Goal: Information Seeking & Learning: Find specific fact

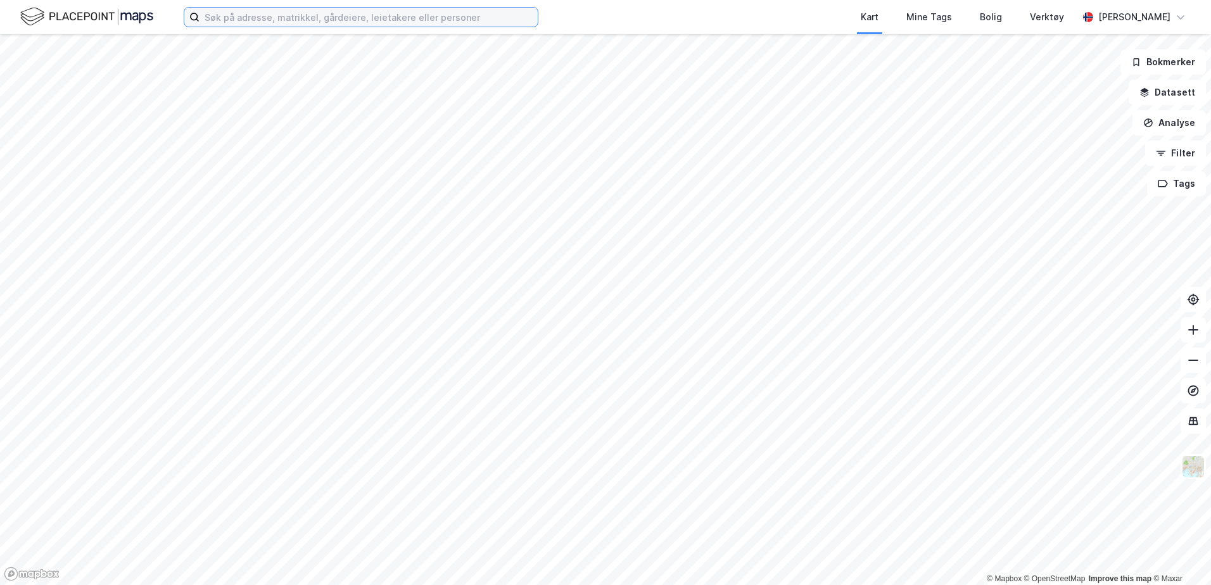
click at [297, 18] on input at bounding box center [368, 17] width 338 height 19
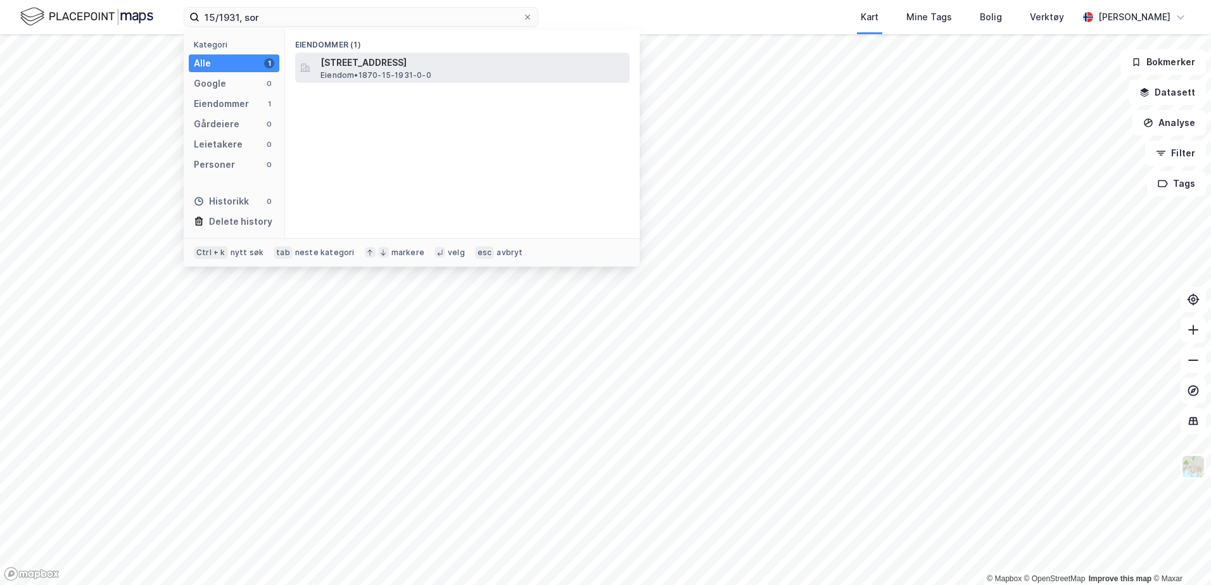
click at [434, 63] on span "[STREET_ADDRESS]" at bounding box center [472, 62] width 304 height 15
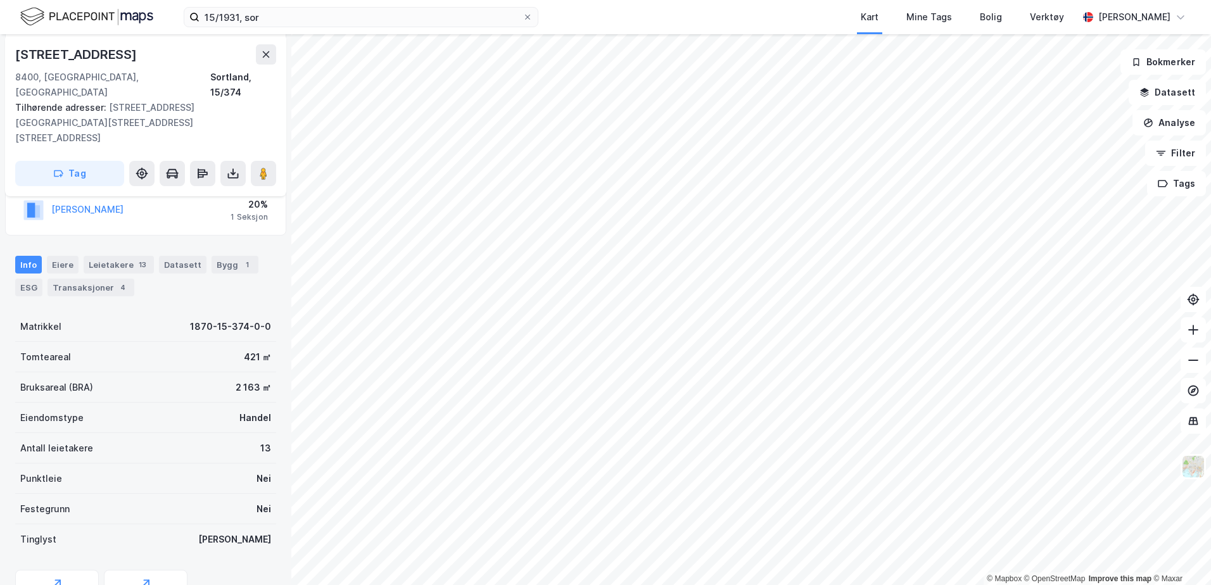
scroll to position [190, 0]
click at [67, 255] on div "Eiere" at bounding box center [63, 264] width 32 height 18
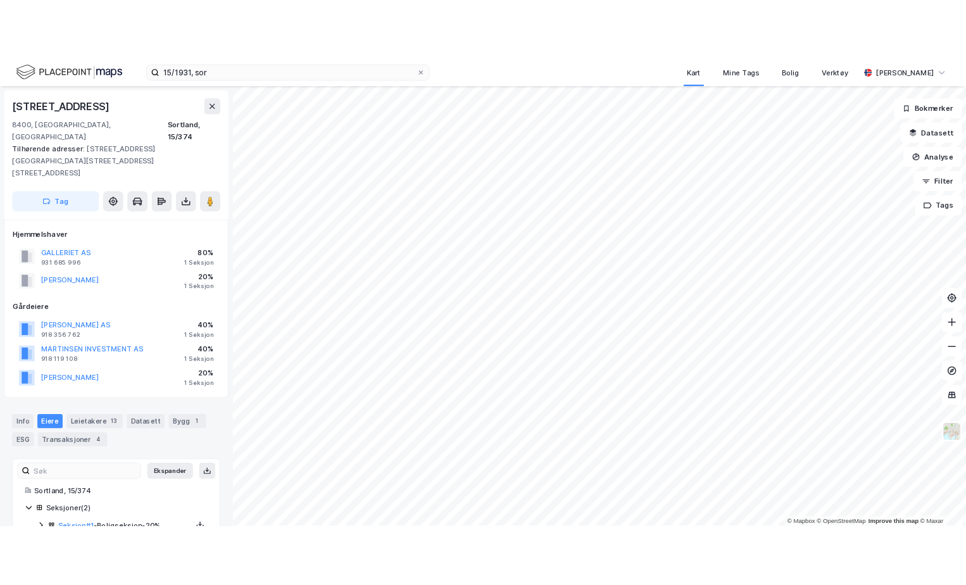
scroll to position [31, 0]
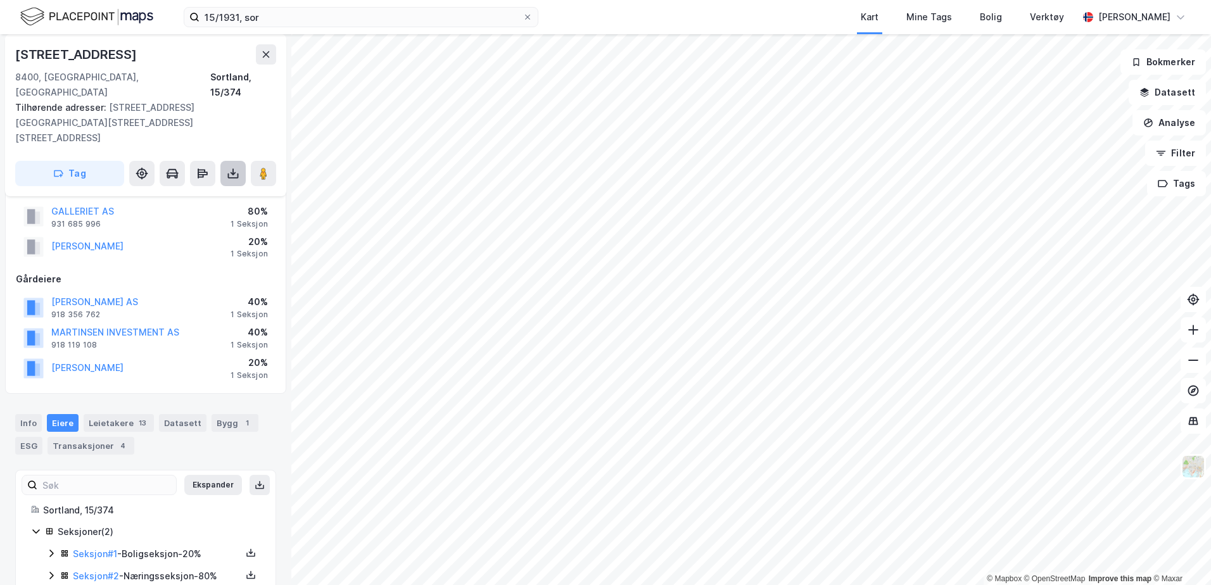
click at [229, 161] on button at bounding box center [232, 173] width 25 height 25
click at [174, 399] on div "Info Eiere Leietakere 13 Datasett Bygg 1 ESG Transaksjoner 4" at bounding box center [145, 429] width 291 height 61
click at [105, 548] on link "Seksjon # 1" at bounding box center [95, 553] width 44 height 11
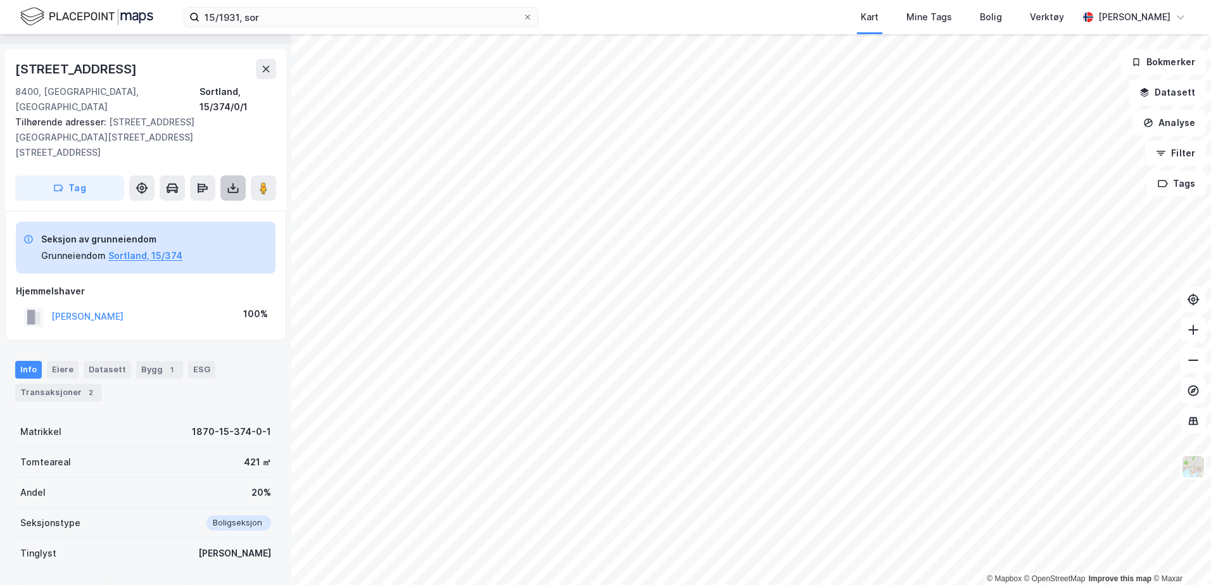
click at [225, 175] on button at bounding box center [232, 187] width 25 height 25
click at [195, 208] on div "Last ned grunnbok" at bounding box center [170, 213] width 73 height 10
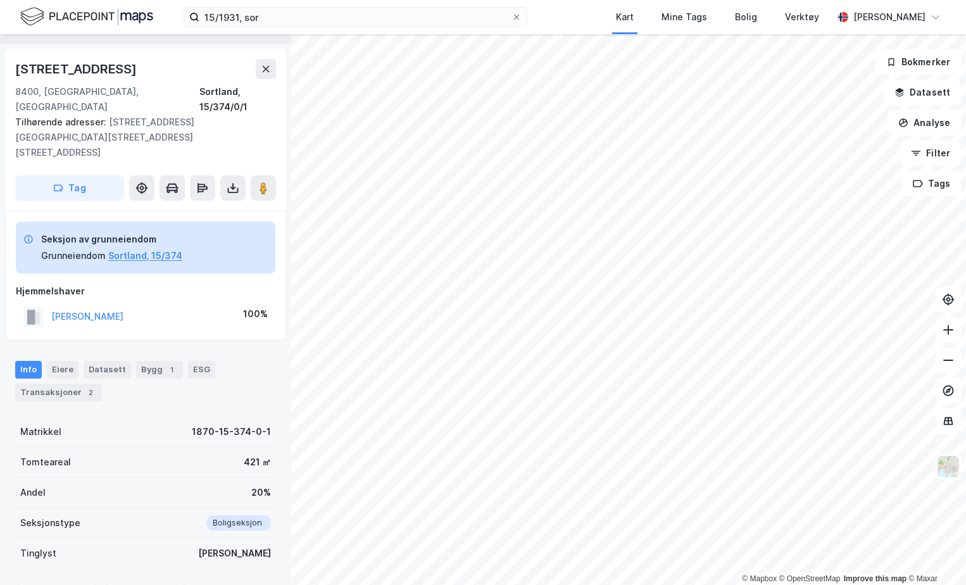
click at [179, 301] on div "Seksjon av grunneiendom Grunneiendom Sortland, 15/374 Hjemmelshaver PEDERSEN ST…" at bounding box center [145, 276] width 281 height 130
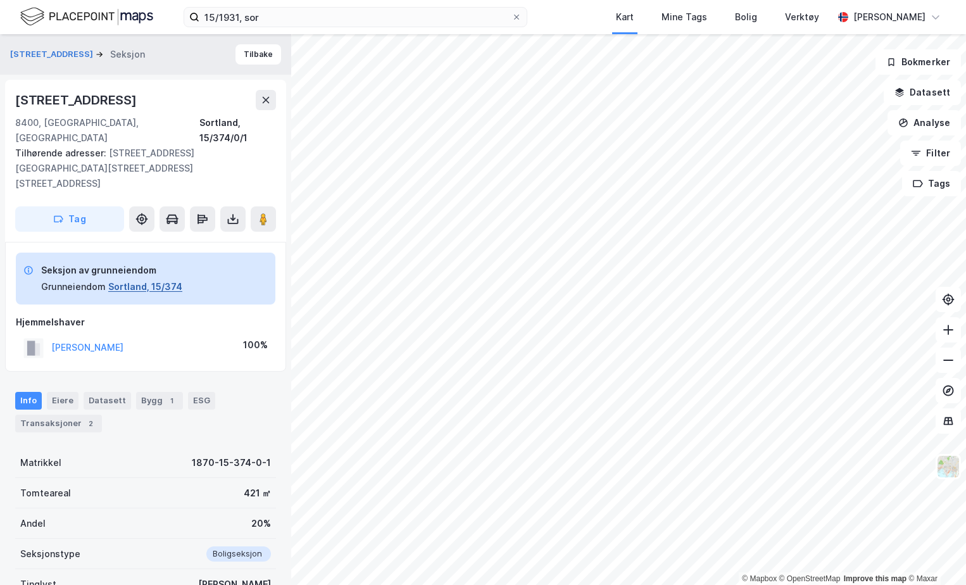
click at [125, 279] on button "Sortland, 15/374" at bounding box center [145, 286] width 74 height 15
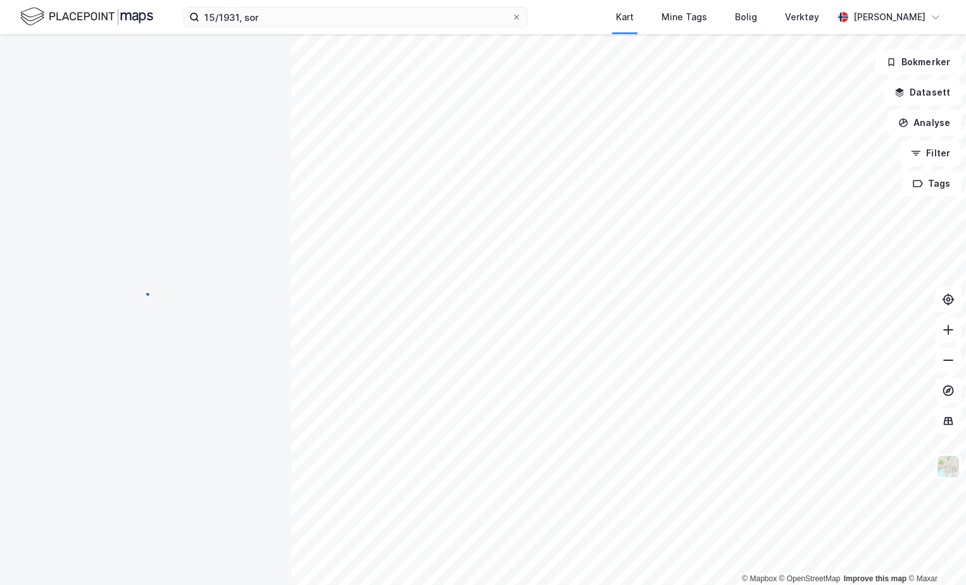
scroll to position [2, 0]
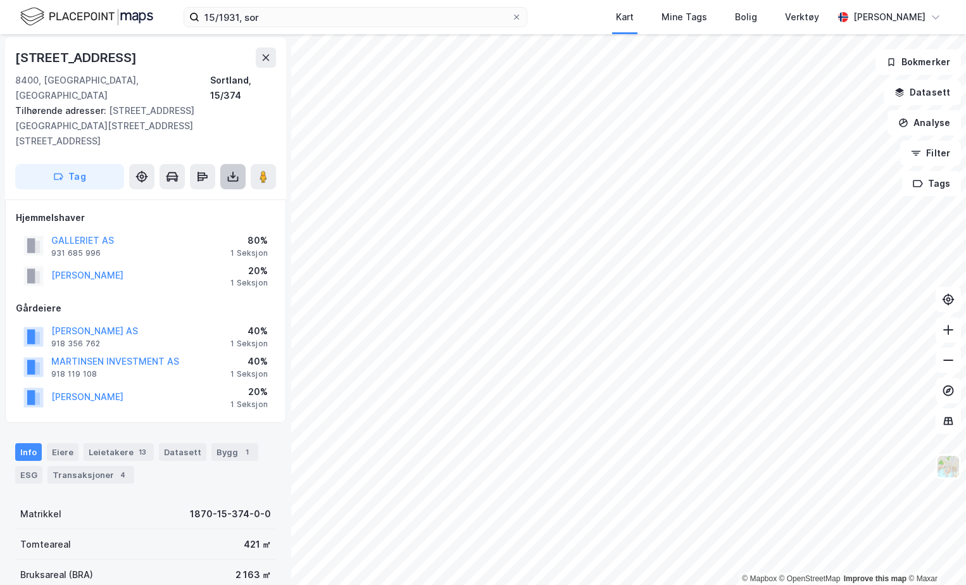
click at [243, 164] on button at bounding box center [232, 176] width 25 height 25
click at [229, 192] on div "Last ned grunnbok" at bounding box center [178, 202] width 135 height 20
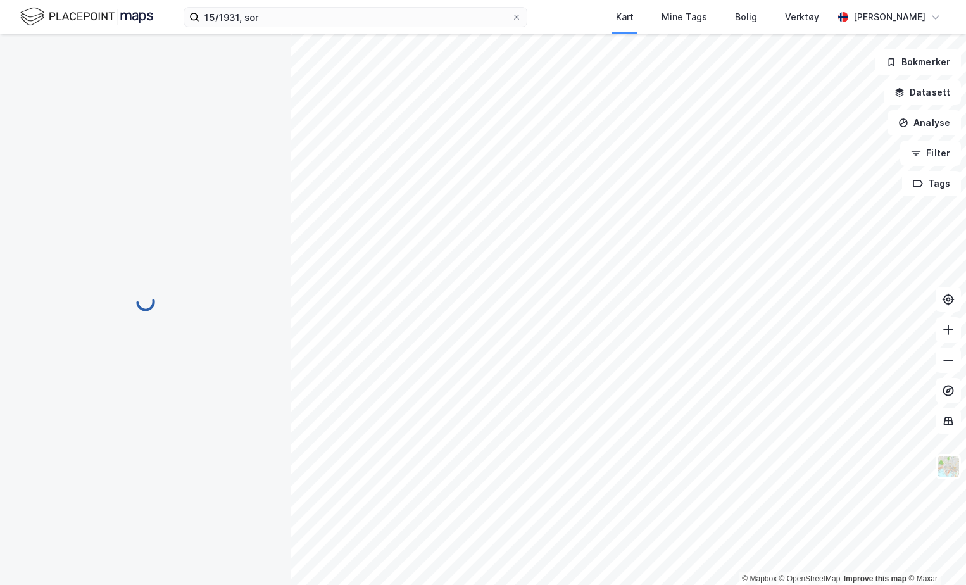
scroll to position [2, 0]
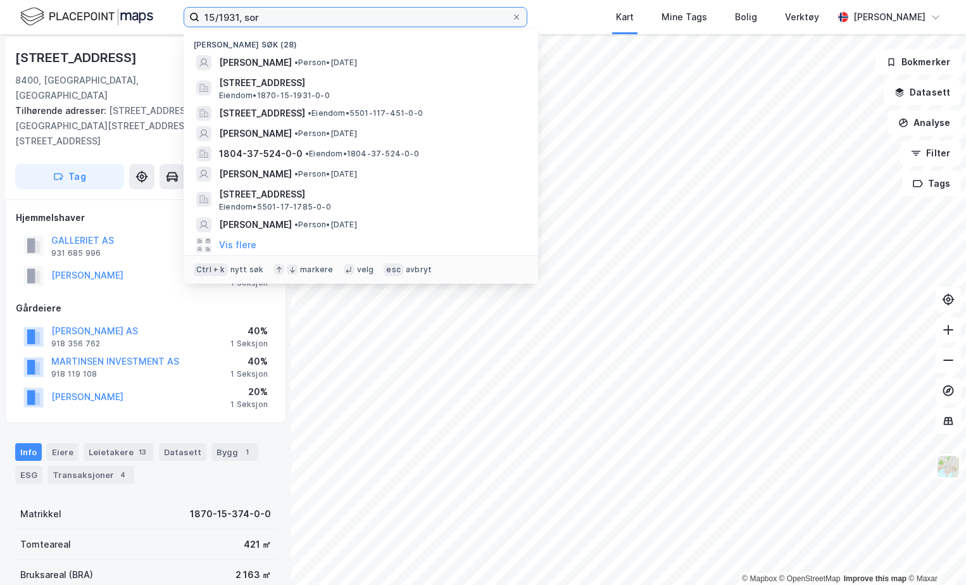
drag, startPoint x: 290, startPoint y: 19, endPoint x: 223, endPoint y: 18, distance: 67.1
click at [223, 18] on input "15/1931, sor" at bounding box center [355, 17] width 312 height 19
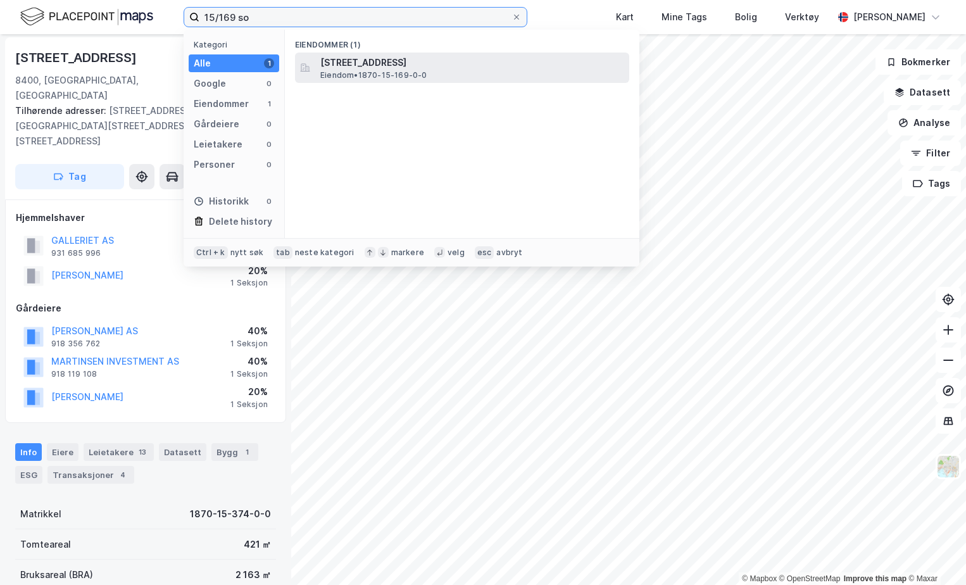
type input "15/169 so"
click at [346, 75] on span "Eiendom • 1870-15-169-0-0" at bounding box center [373, 75] width 107 height 10
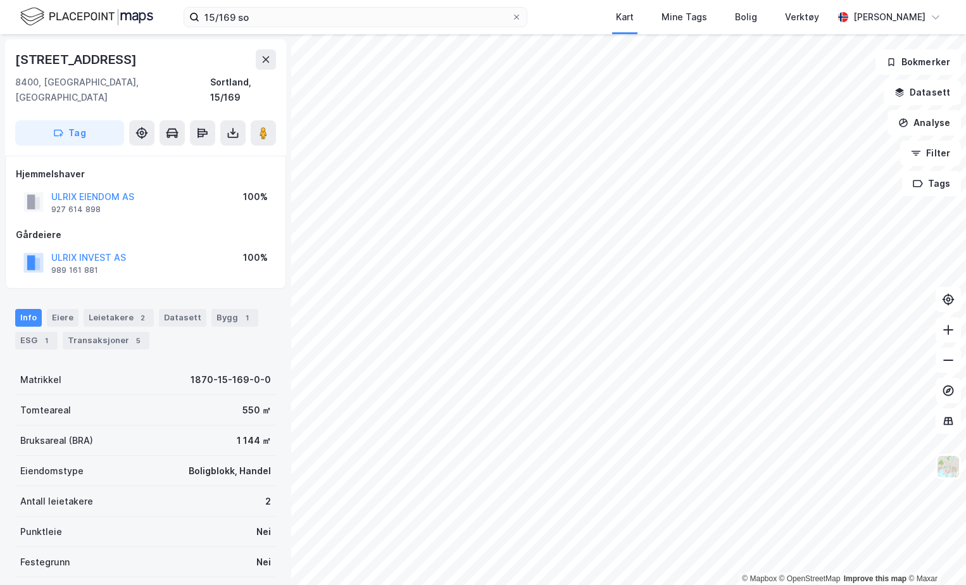
scroll to position [2, 0]
click at [151, 307] on div "Info Eiere Leietakere 2 Datasett Bygg 1 ESG 1 Transaksjoner 5" at bounding box center [145, 327] width 261 height 41
click at [144, 307] on div "Leietakere 2" at bounding box center [119, 316] width 70 height 18
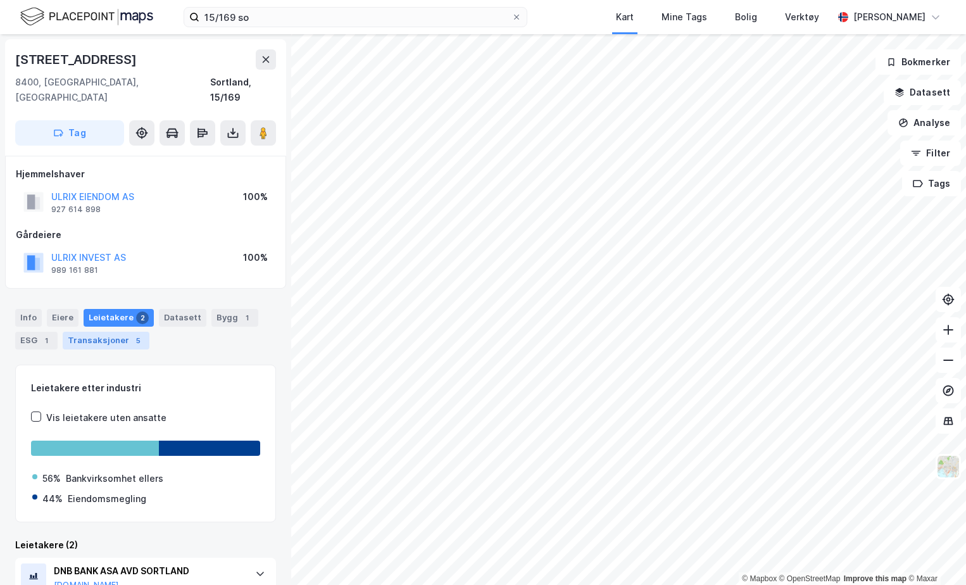
click at [103, 332] on div "Transaksjoner 5" at bounding box center [106, 341] width 87 height 18
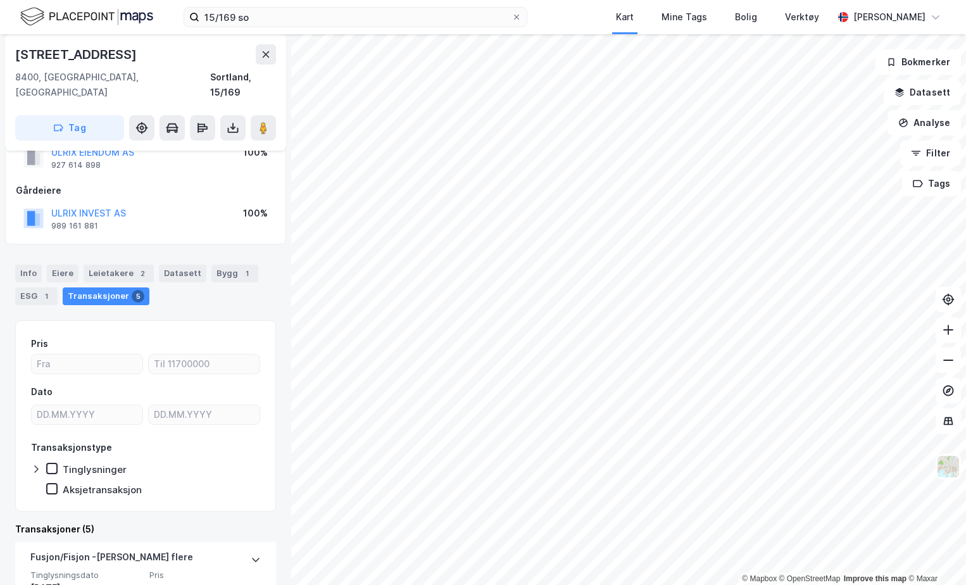
scroll to position [63, 0]
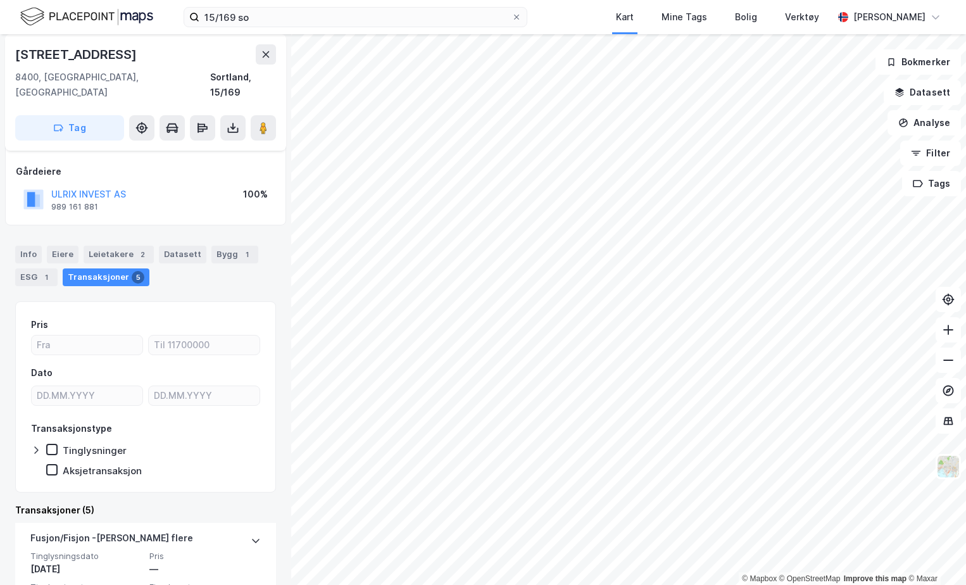
click at [52, 246] on div "Eiere" at bounding box center [63, 255] width 32 height 18
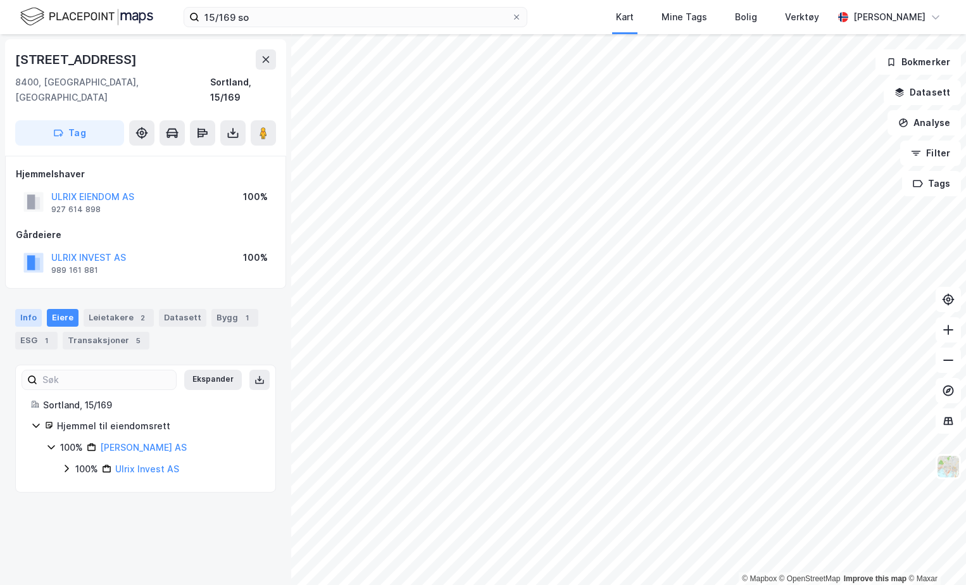
click at [34, 309] on div "Info" at bounding box center [28, 318] width 27 height 18
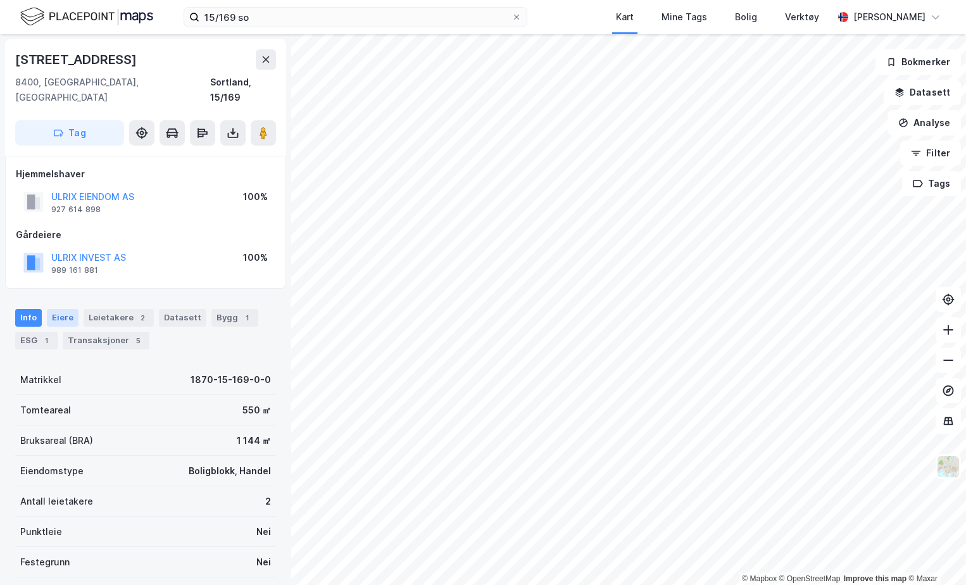
click at [72, 309] on div "Eiere" at bounding box center [63, 318] width 32 height 18
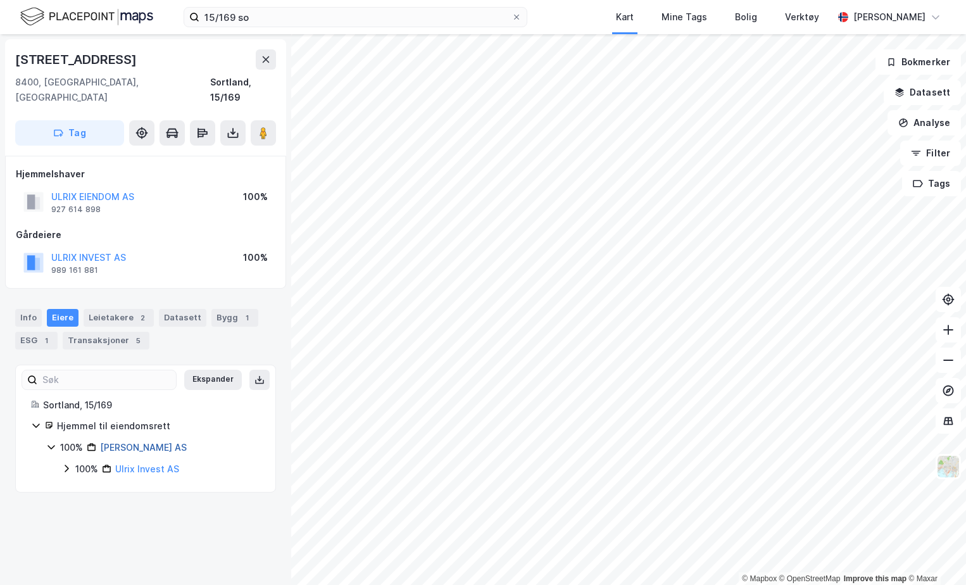
click at [123, 442] on link "Ulrix Eiendom AS" at bounding box center [143, 447] width 87 height 11
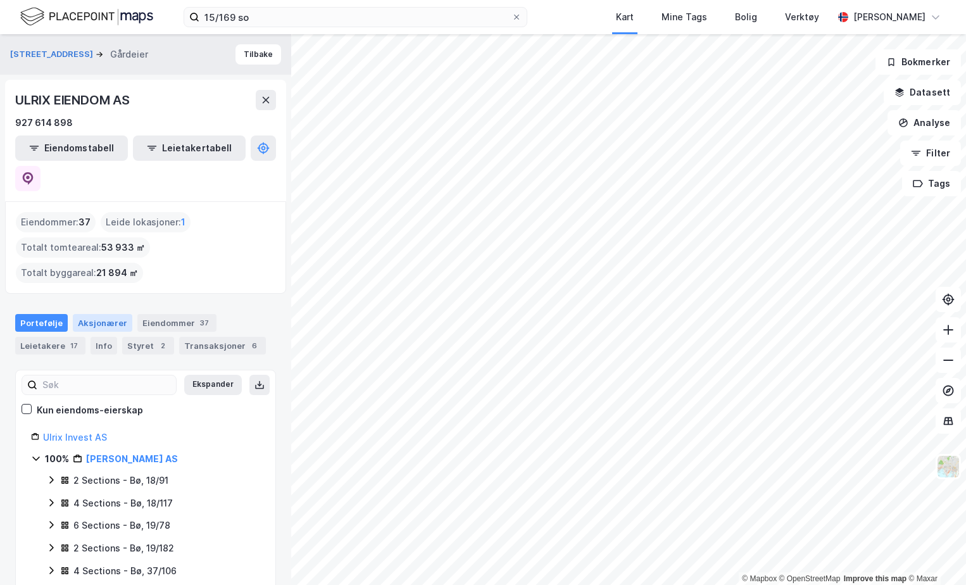
click at [111, 314] on div "Aksjonærer" at bounding box center [103, 323] width 60 height 18
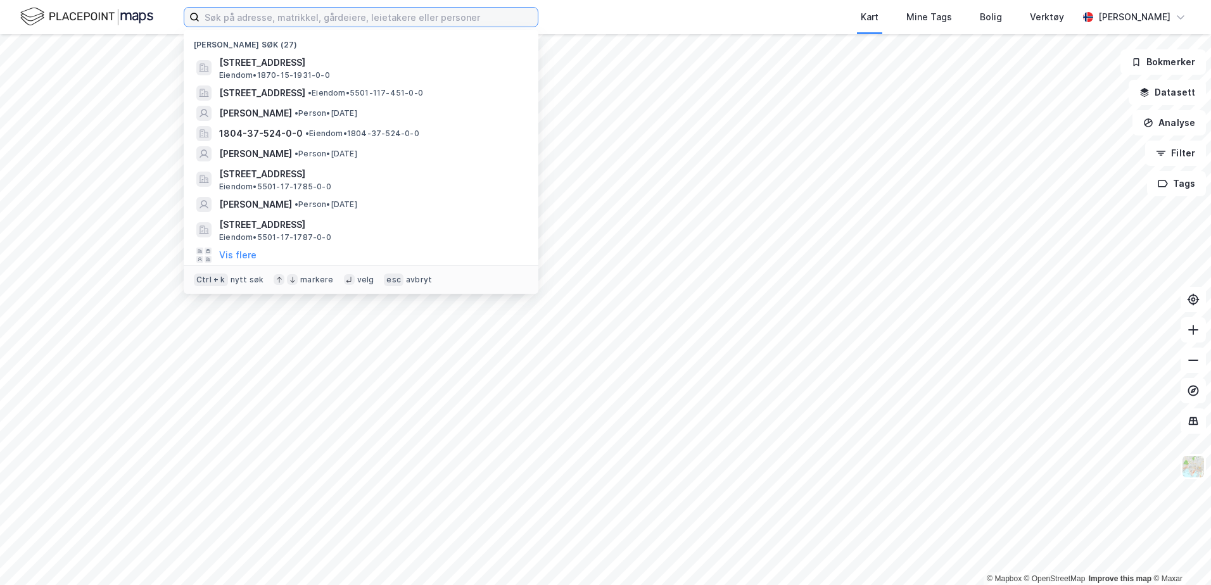
click at [393, 18] on input at bounding box center [368, 17] width 338 height 19
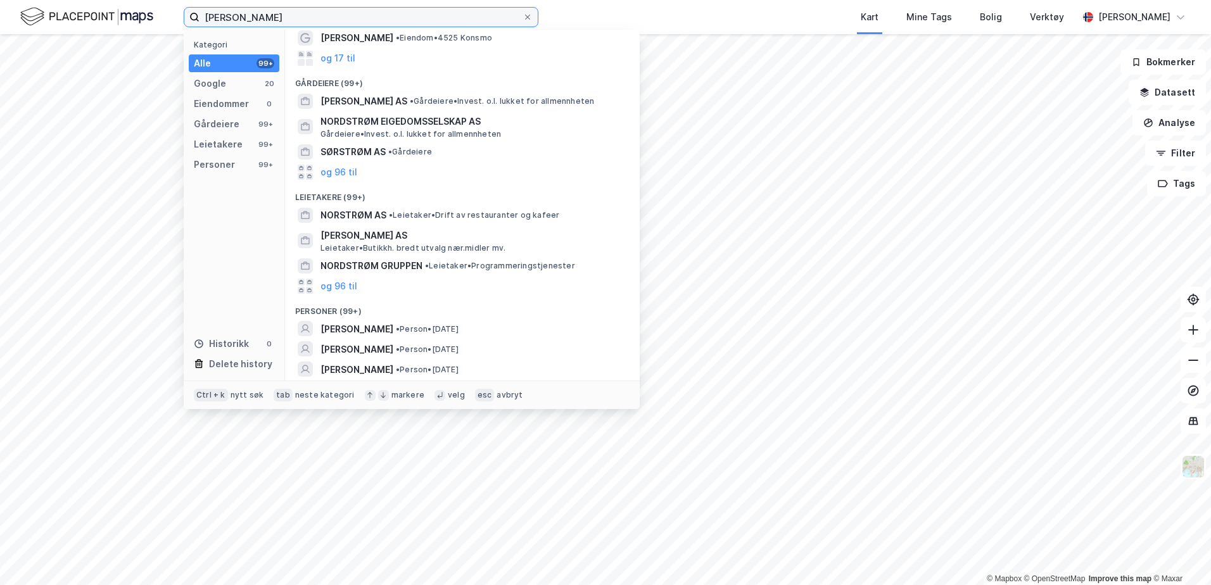
scroll to position [94, 0]
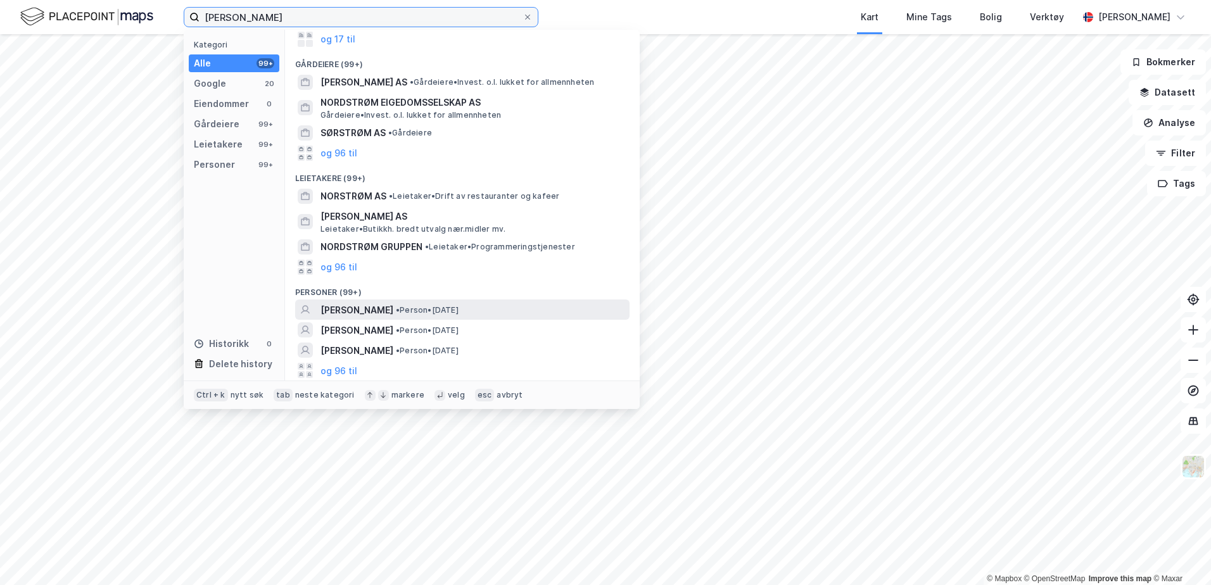
type input "[PERSON_NAME]"
click at [393, 312] on span "[PERSON_NAME]" at bounding box center [356, 310] width 73 height 15
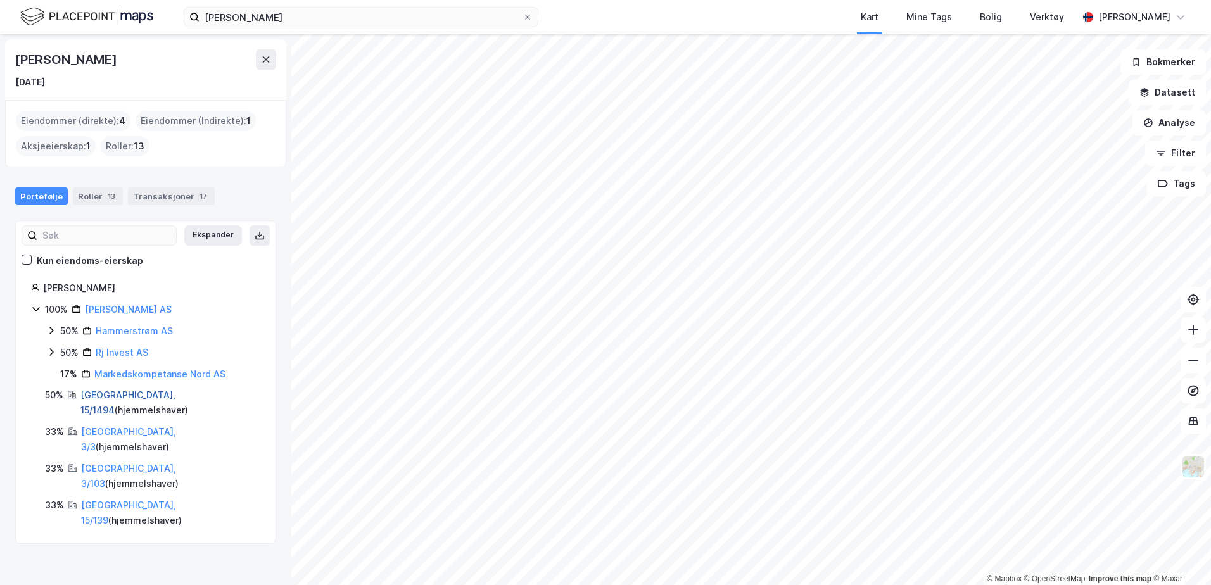
click at [113, 399] on link "[GEOGRAPHIC_DATA], 15/1494" at bounding box center [127, 402] width 95 height 26
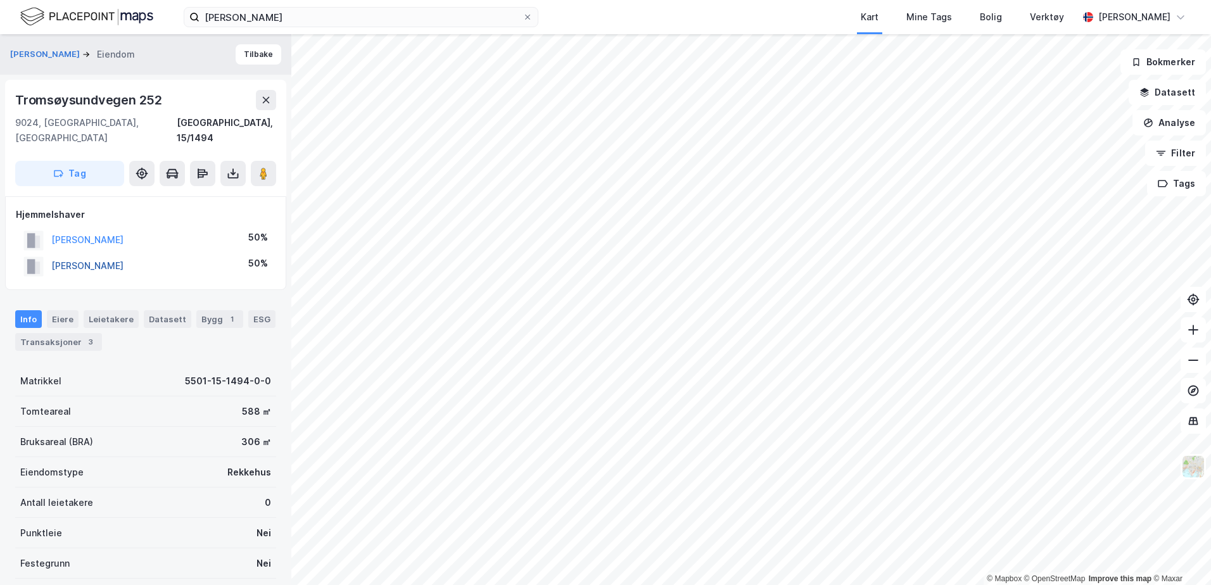
click at [0, 0] on button "[PERSON_NAME]" at bounding box center [0, 0] width 0 height 0
click at [70, 333] on div "Transaksjoner 3" at bounding box center [58, 342] width 87 height 18
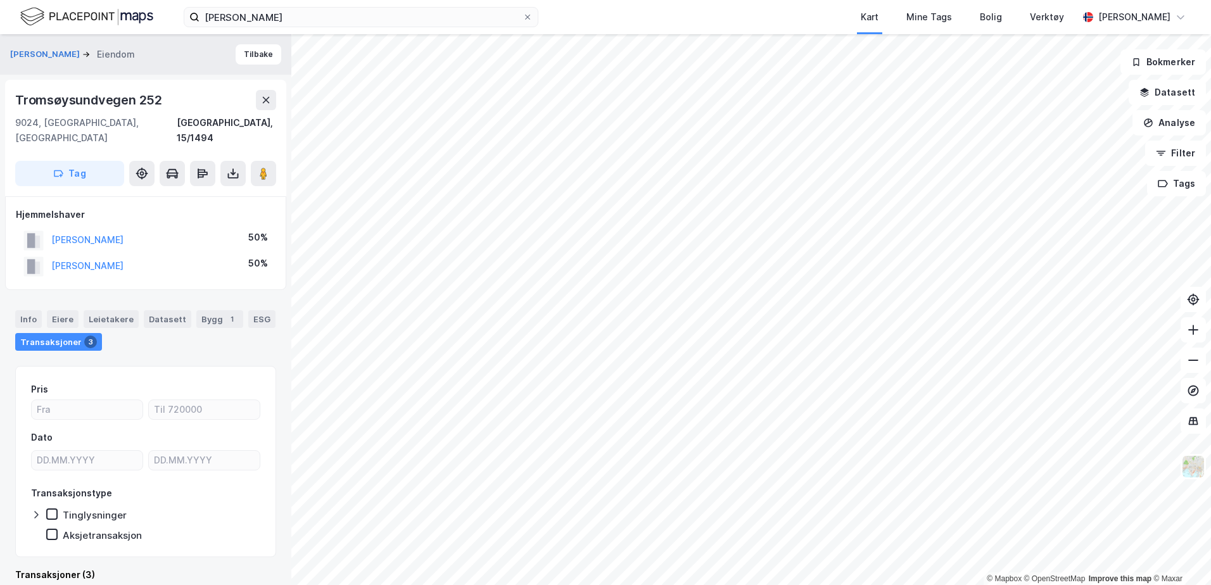
click at [73, 46] on div "[PERSON_NAME] [PERSON_NAME]" at bounding box center [145, 54] width 291 height 41
click at [80, 56] on button "[PERSON_NAME]" at bounding box center [46, 54] width 72 height 13
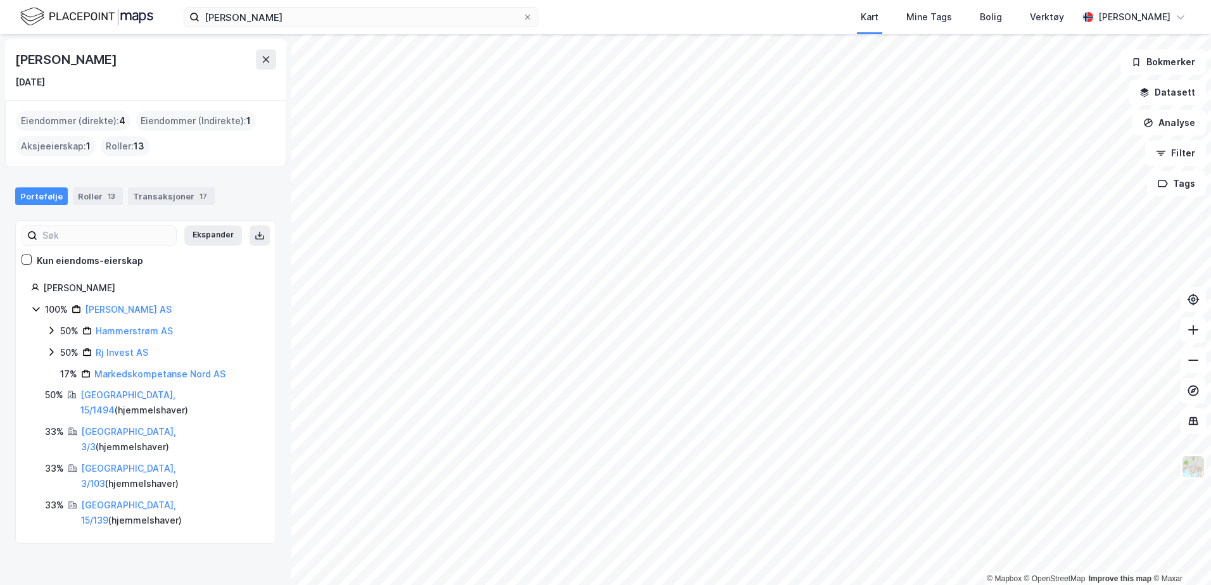
click at [147, 206] on div "Portefølje Roller 13 Transaksjoner 17" at bounding box center [145, 191] width 291 height 38
click at [148, 194] on div "Transaksjoner 17" at bounding box center [171, 196] width 87 height 18
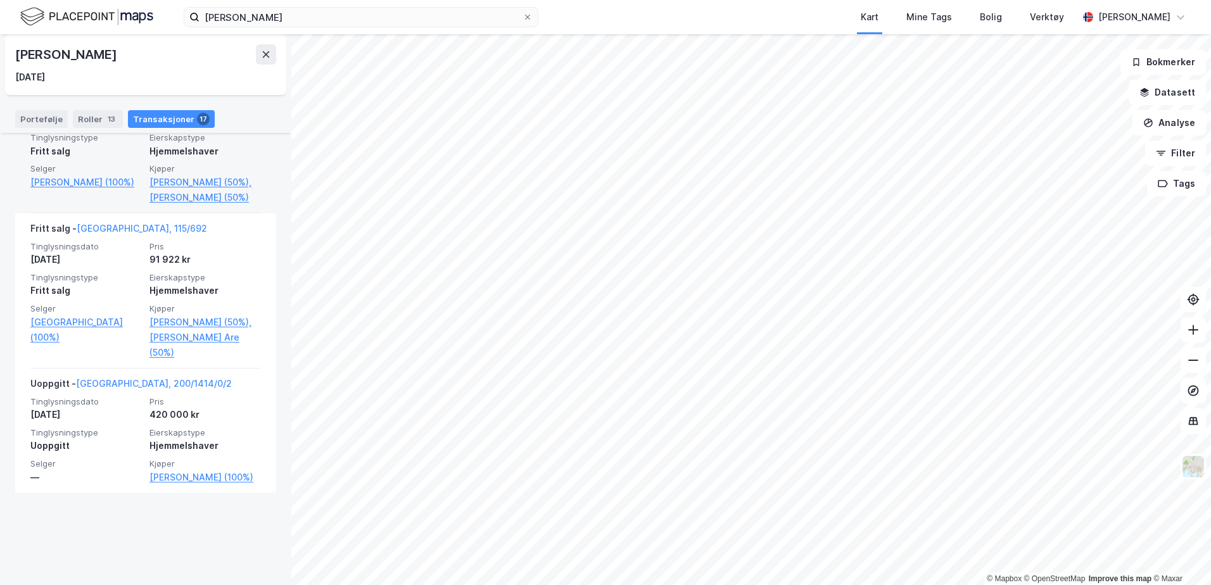
scroll to position [2686, 0]
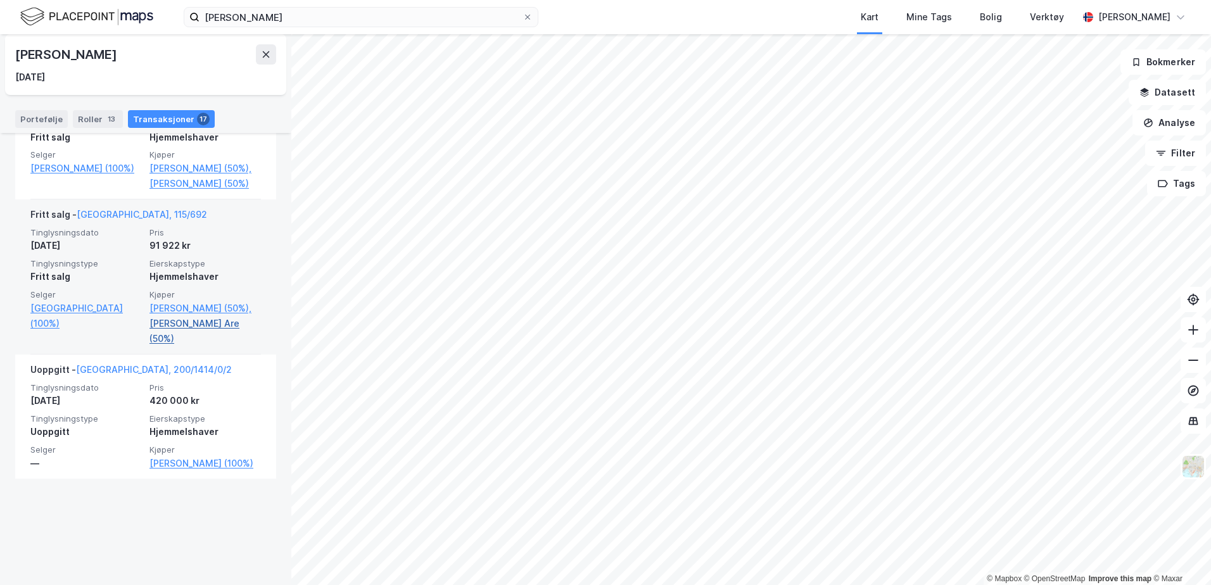
click at [161, 346] on link "[PERSON_NAME] Are (50%)" at bounding box center [204, 331] width 111 height 30
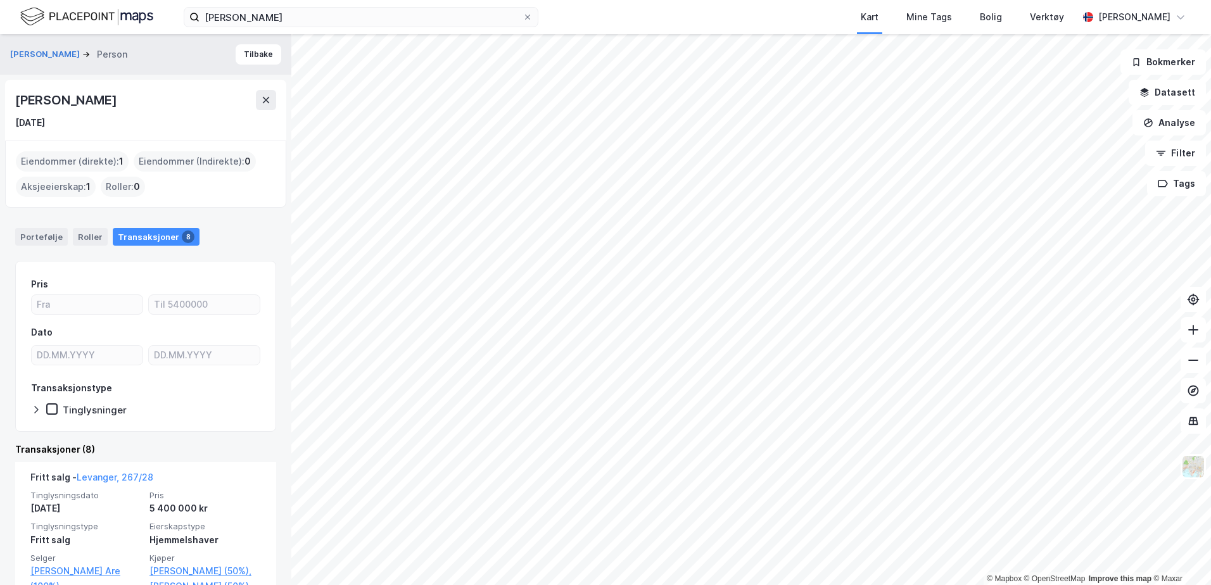
click at [145, 160] on div "Eiendommer (Indirekte) : 0" at bounding box center [195, 161] width 122 height 20
click at [91, 160] on div "Eiendommer (direkte) : 1" at bounding box center [72, 161] width 113 height 20
click at [23, 236] on div "Portefølje" at bounding box center [41, 237] width 53 height 18
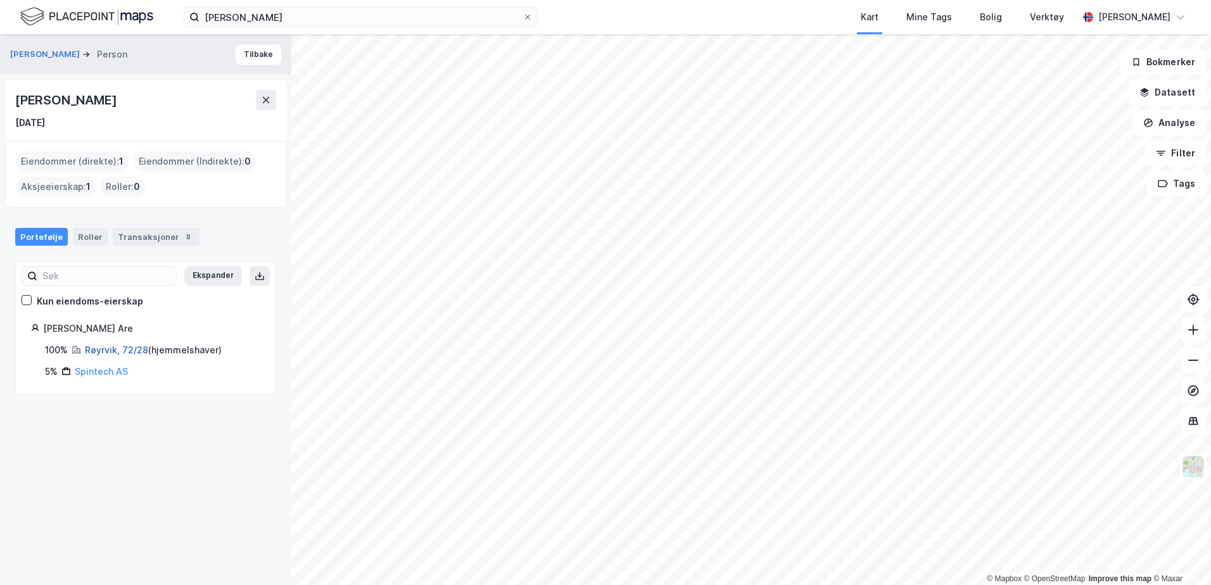
click at [104, 350] on link "Røyrvik, 72/28" at bounding box center [116, 350] width 63 height 11
